Goal: Transaction & Acquisition: Purchase product/service

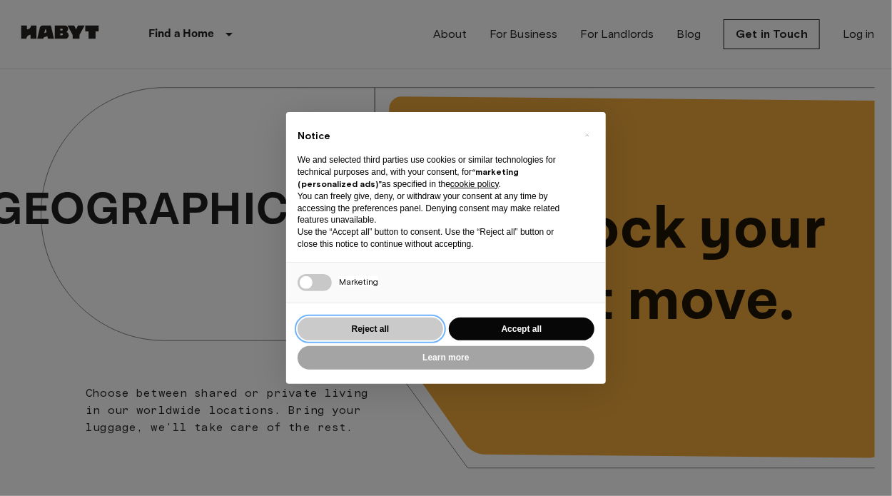
click at [383, 330] on button "Reject all" at bounding box center [371, 330] width 146 height 24
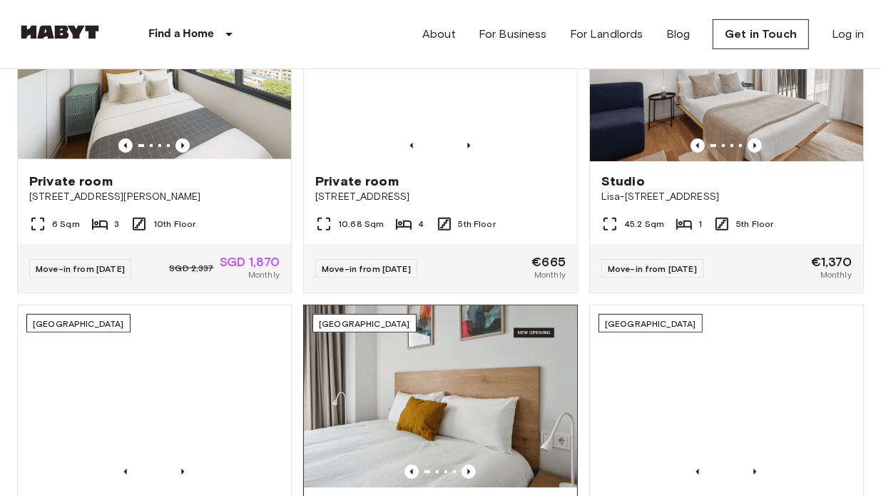
scroll to position [500, 0]
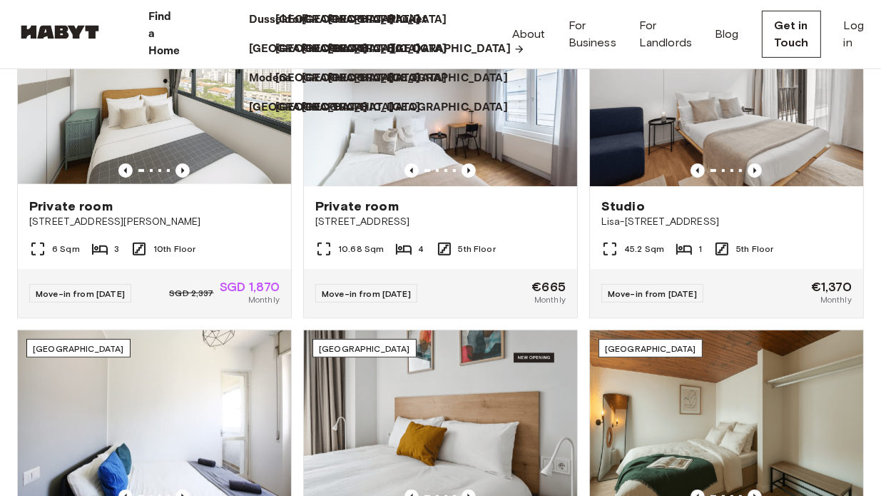
click at [471, 58] on p "[GEOGRAPHIC_DATA]" at bounding box center [451, 49] width 119 height 17
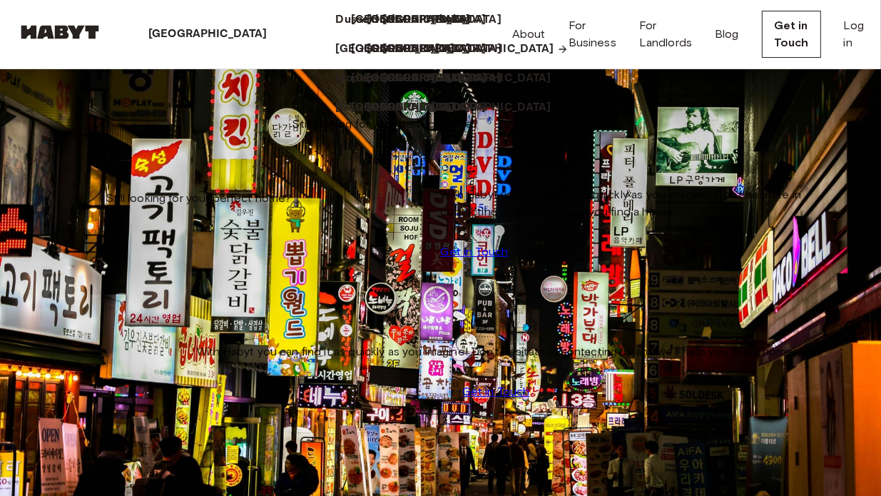
click at [559, 54] on icon at bounding box center [563, 50] width 8 height 8
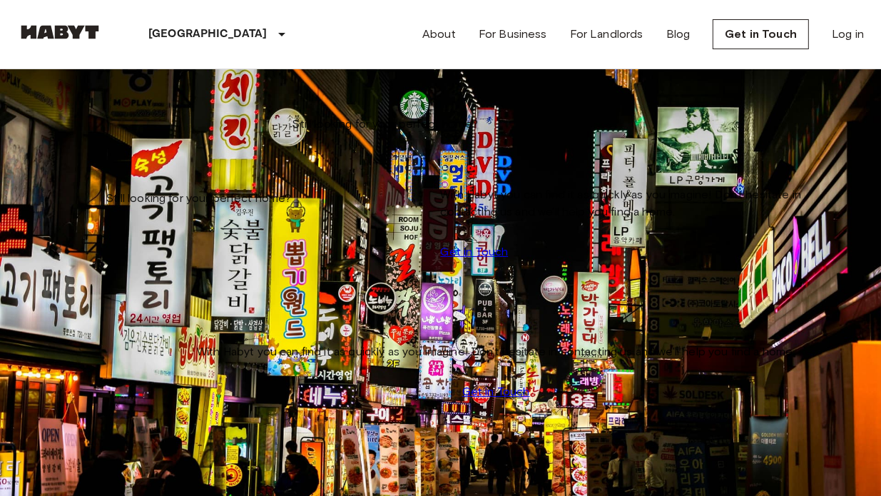
scroll to position [285, 0]
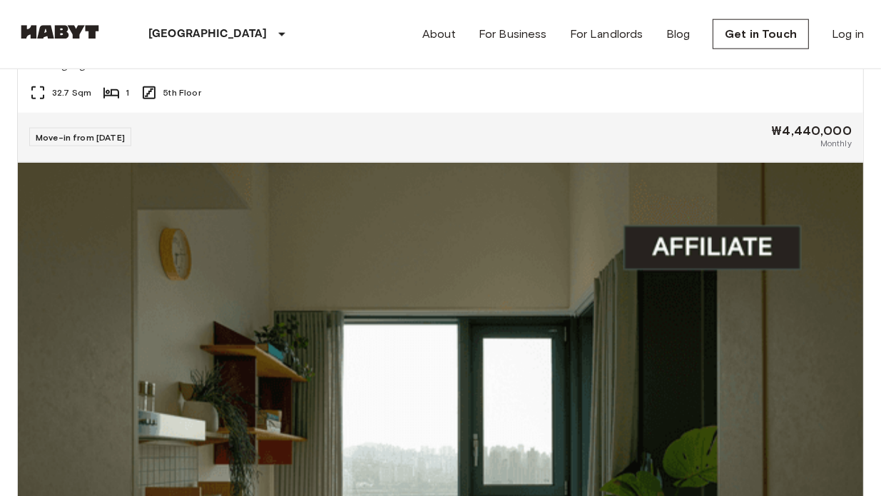
scroll to position [1499, 0]
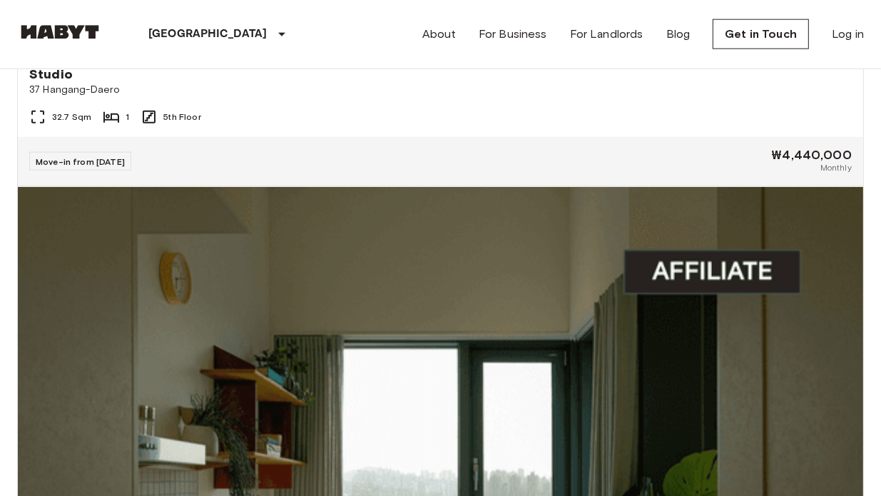
scroll to position [1356, 0]
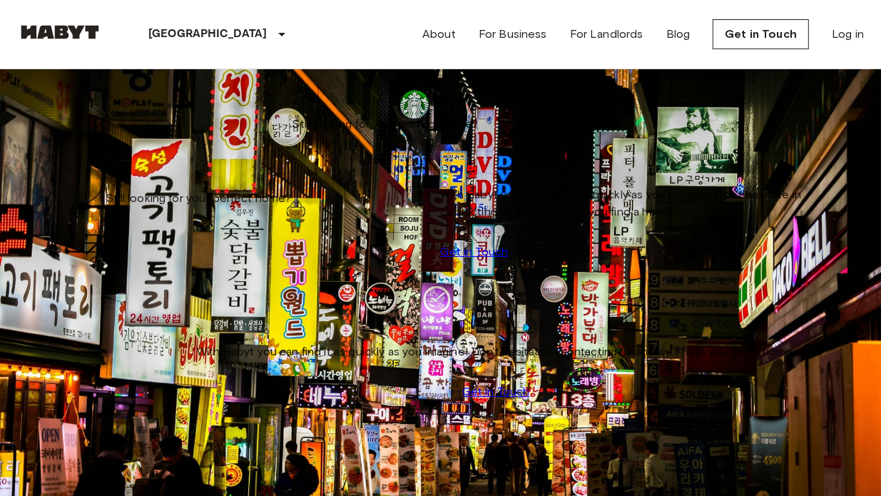
scroll to position [357, 0]
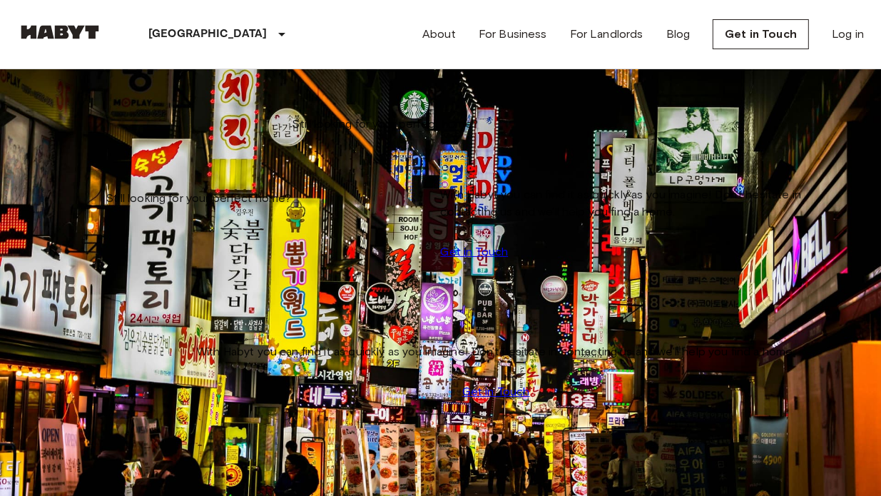
scroll to position [672, 0]
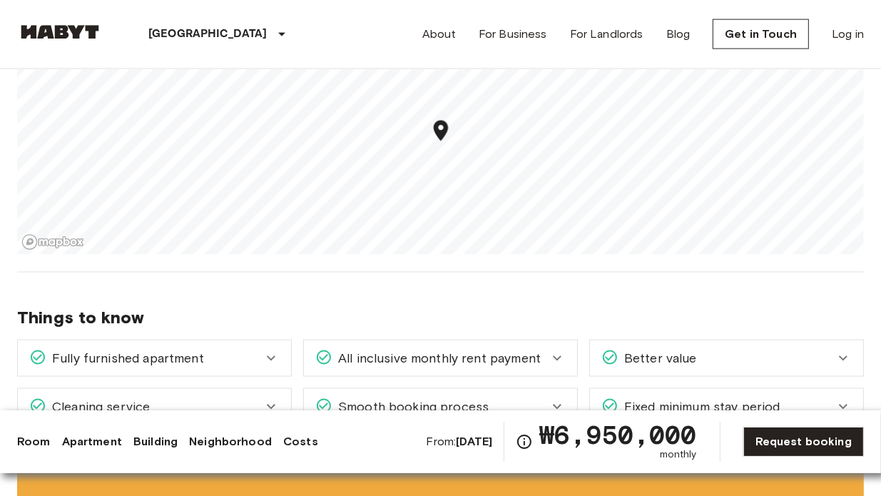
scroll to position [1570, 0]
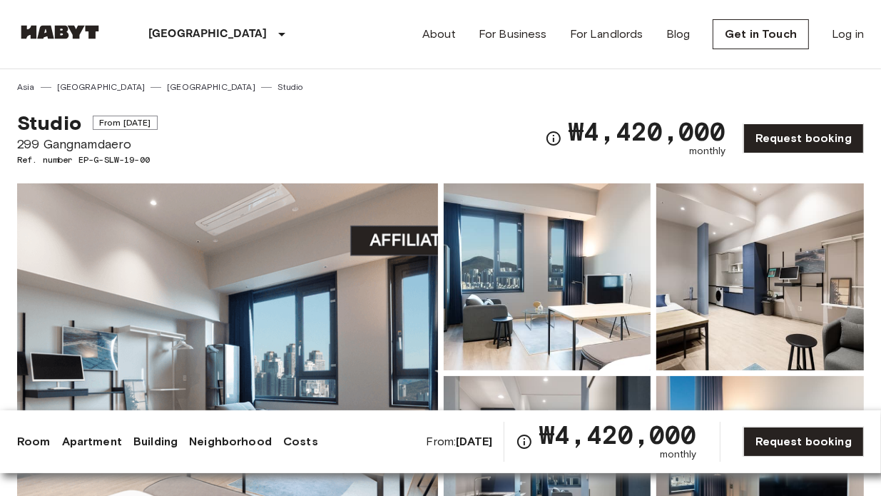
click at [567, 305] on img at bounding box center [548, 276] width 208 height 187
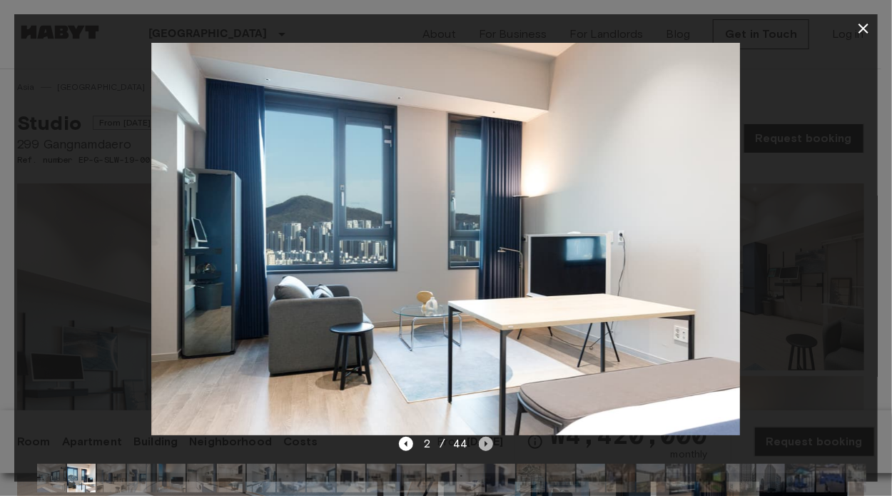
click at [485, 442] on icon "Next image" at bounding box center [486, 444] width 3 height 6
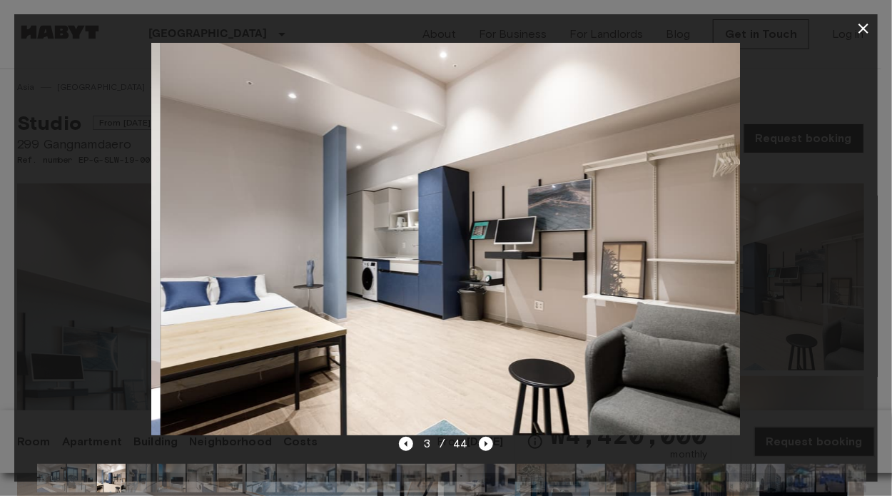
click at [570, 368] on img at bounding box center [455, 239] width 589 height 393
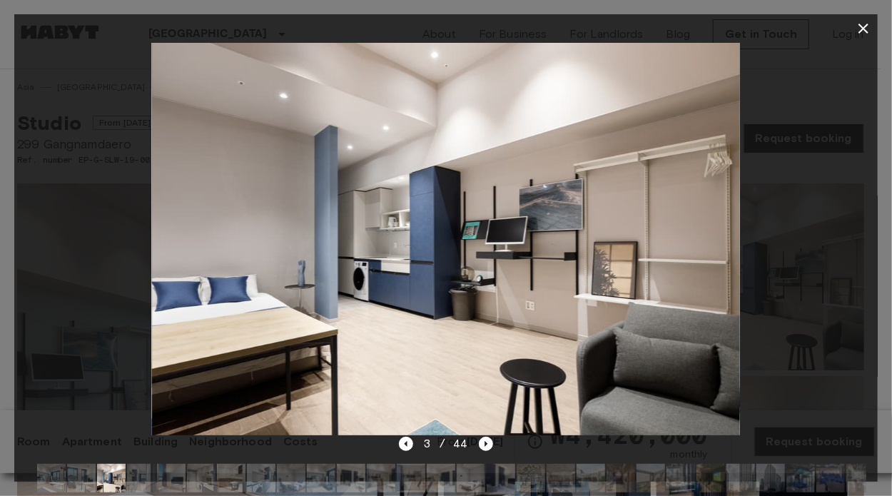
click at [859, 34] on icon "button" at bounding box center [863, 28] width 17 height 17
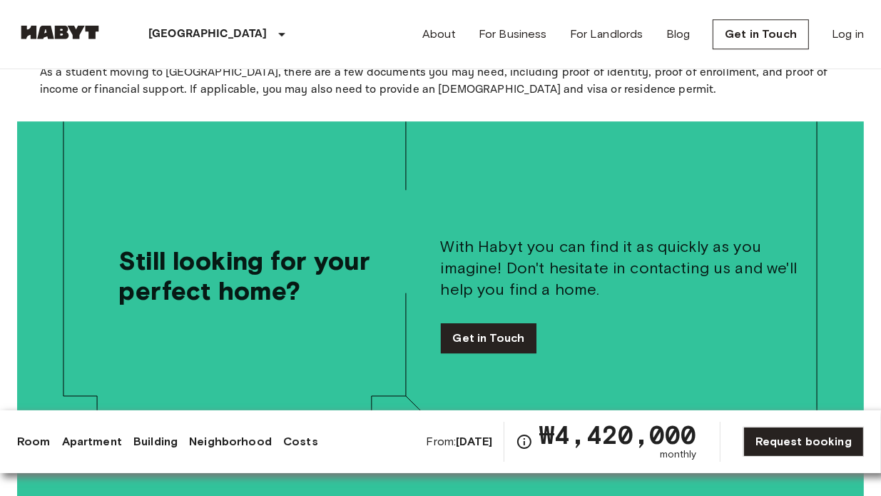
scroll to position [3569, 0]
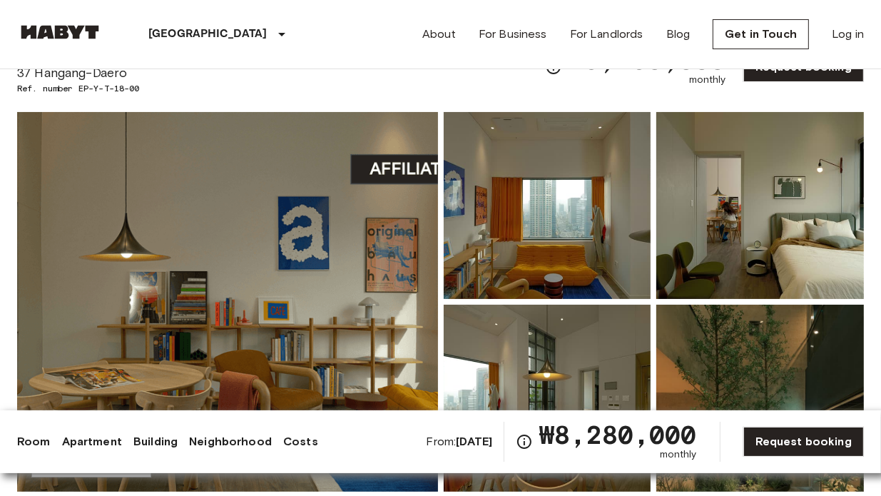
scroll to position [214, 0]
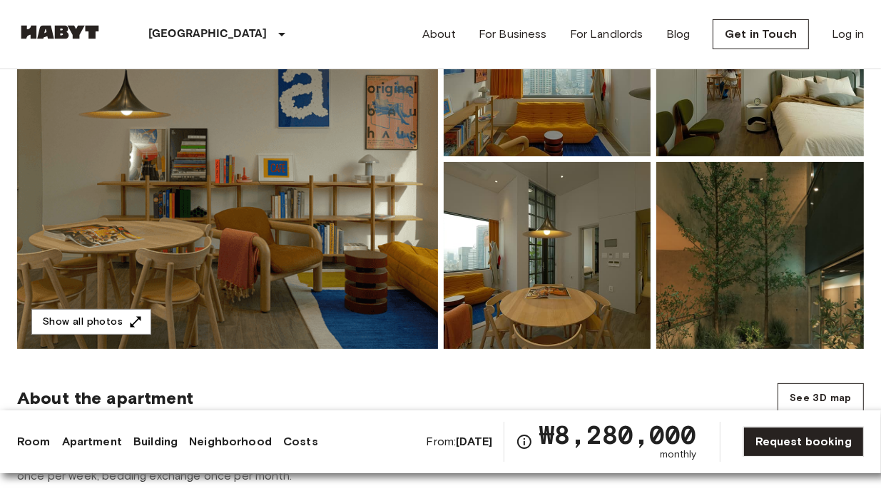
click at [759, 322] on img at bounding box center [761, 255] width 208 height 187
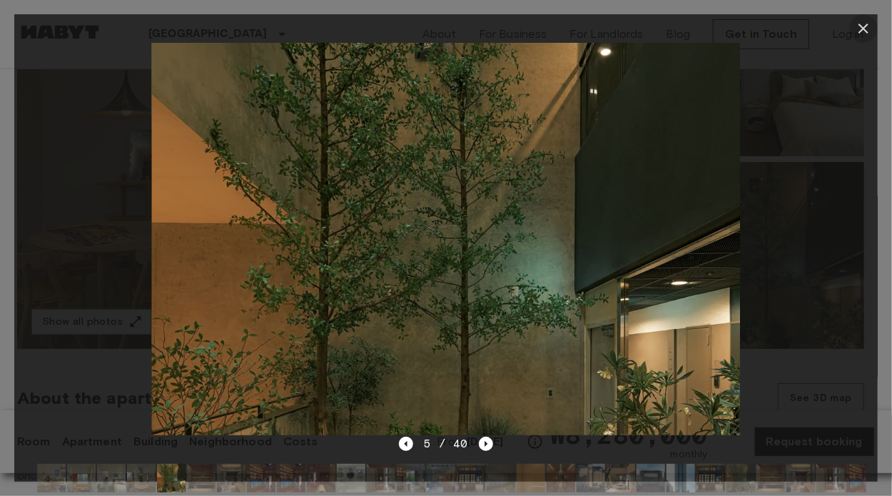
click at [869, 25] on icon "button" at bounding box center [863, 28] width 17 height 17
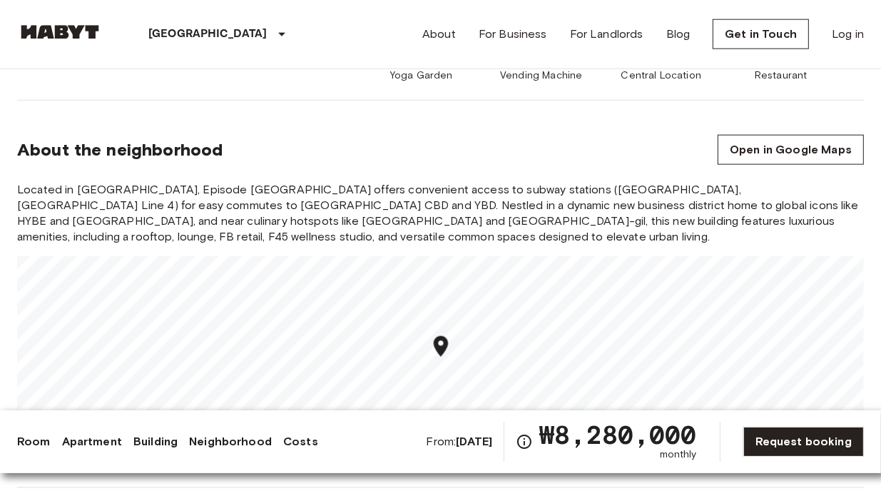
scroll to position [1570, 0]
